Goal: Navigation & Orientation: Find specific page/section

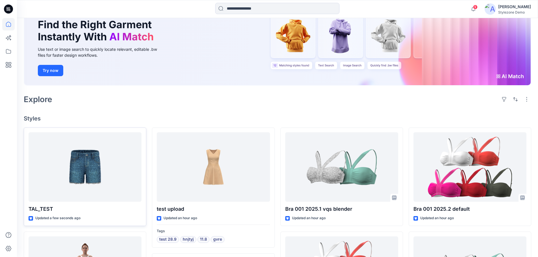
scroll to position [57, 0]
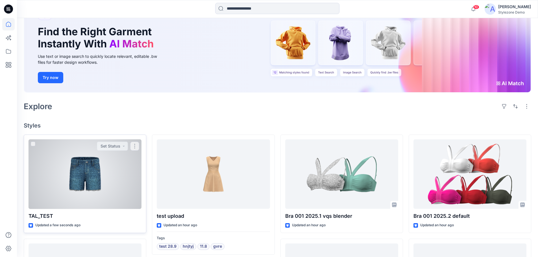
scroll to position [57, 0]
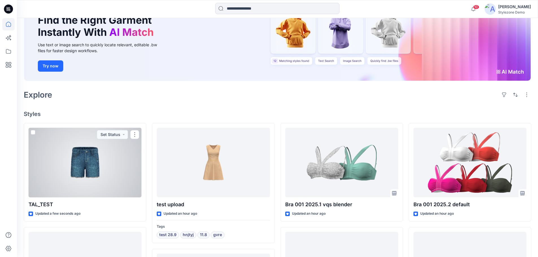
click at [101, 153] on div at bounding box center [85, 163] width 113 height 70
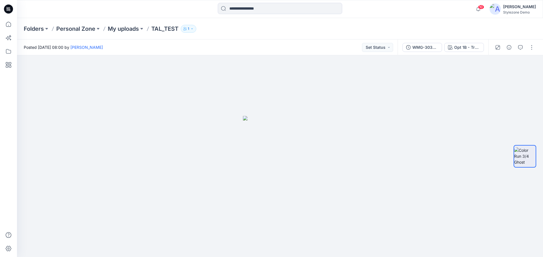
click at [269, 37] on div "Folders Personal Zone My uploads TAL_TEST 1" at bounding box center [280, 28] width 526 height 21
click at [10, 27] on icon at bounding box center [8, 24] width 12 height 12
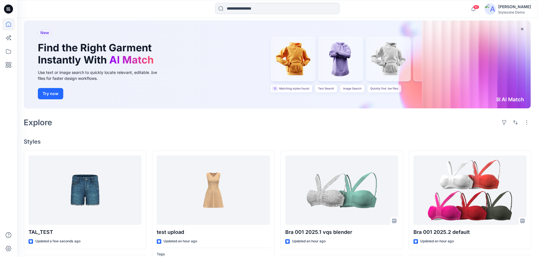
scroll to position [85, 0]
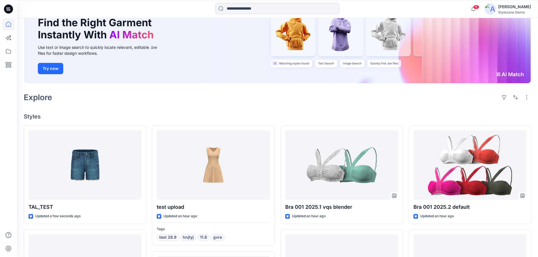
scroll to position [57, 0]
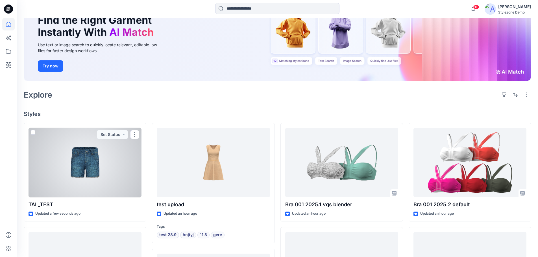
click at [97, 164] on div at bounding box center [85, 163] width 113 height 70
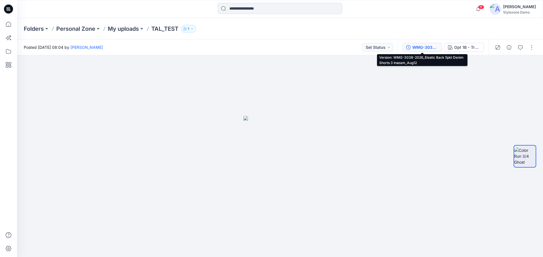
click at [420, 47] on div "WMG-3038-2026_Elastic Back 5pkt Denim Shorts 3 Inseam_Aug12" at bounding box center [425, 47] width 26 height 6
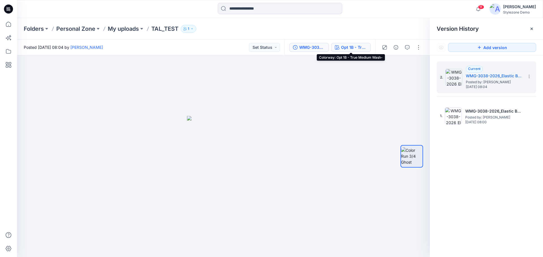
click at [355, 48] on div "Opt 1B - True Medium Wash-" at bounding box center [354, 47] width 26 height 6
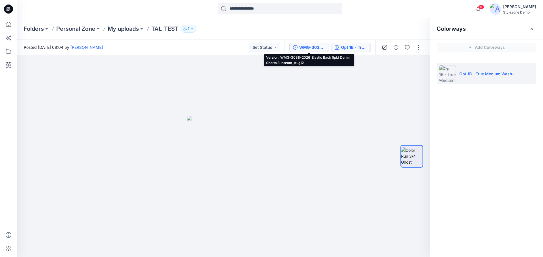
click at [317, 47] on div "WMG-3038-2026_Elastic Back 5pkt Denim Shorts 3 Inseam_Aug12" at bounding box center [312, 47] width 26 height 6
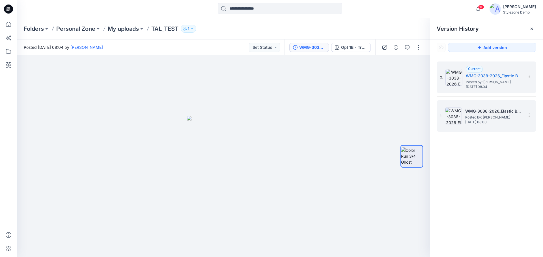
click at [477, 116] on span "Posted by: [PERSON_NAME]" at bounding box center [493, 118] width 57 height 6
click at [494, 90] on div "2. Current WMG-3038-2026_Elastic Back 5pkt Denim Shorts 3 Inseam_Aug12 Posted b…" at bounding box center [482, 77] width 85 height 27
click at [484, 108] on h5 "WMG-3038-2026_Elastic Back 5pkt Denim Shorts 3 Inseam_Aug12" at bounding box center [493, 111] width 57 height 7
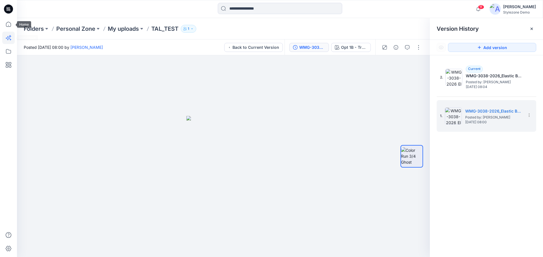
drag, startPoint x: 10, startPoint y: 27, endPoint x: 14, endPoint y: 33, distance: 7.1
click at [10, 27] on icon at bounding box center [8, 24] width 12 height 12
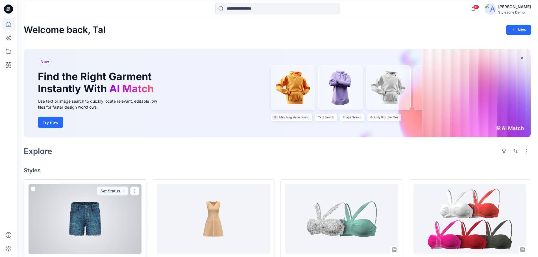
click at [120, 207] on div at bounding box center [85, 220] width 113 height 70
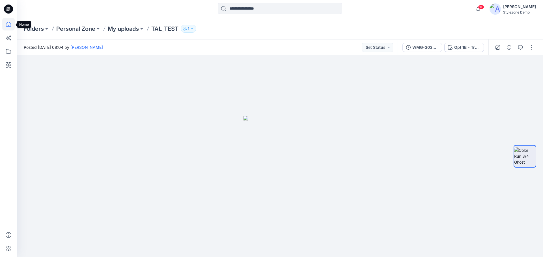
click at [9, 25] on icon at bounding box center [8, 24] width 12 height 12
